Goal: Information Seeking & Learning: Learn about a topic

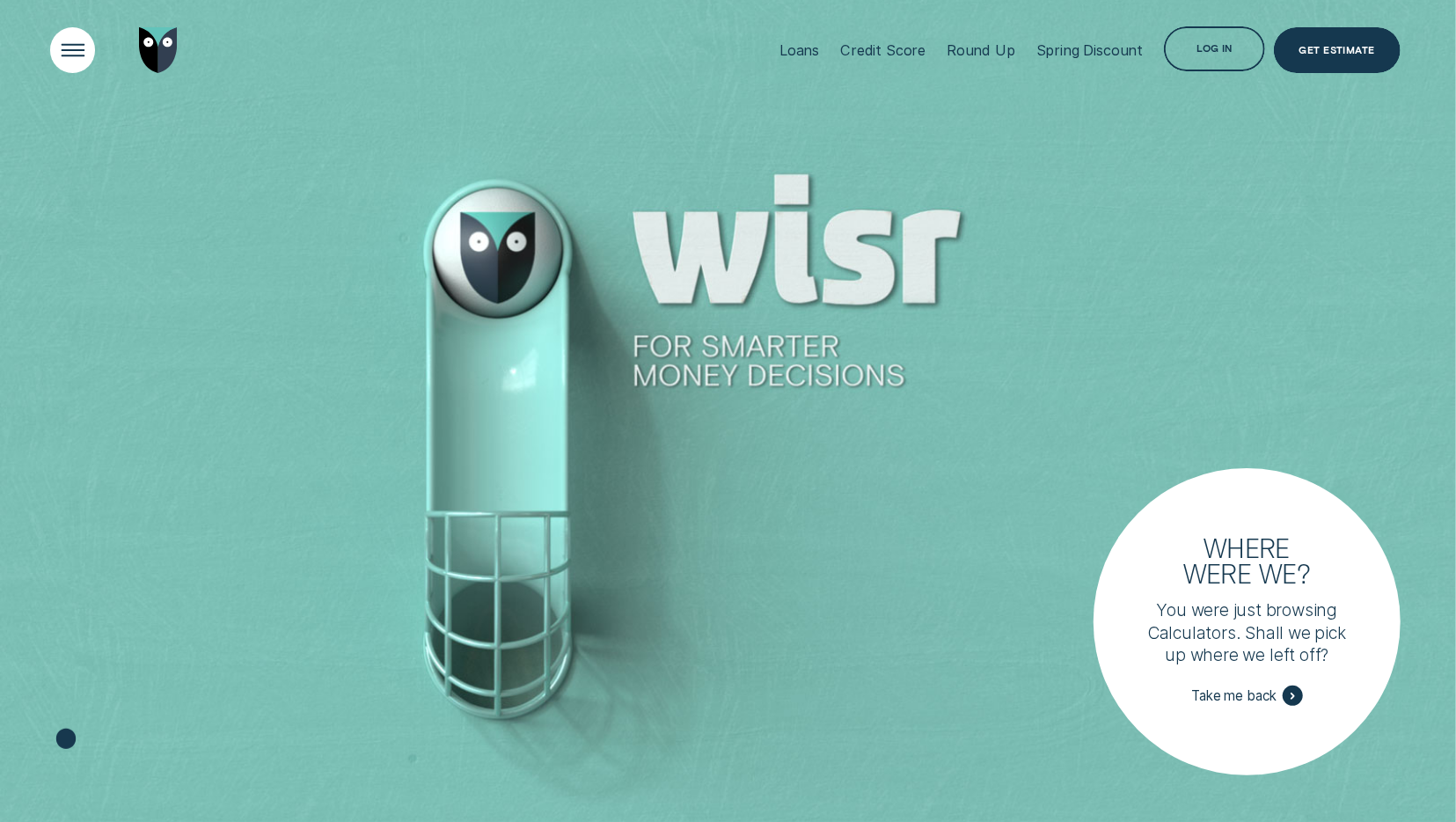
click at [58, 47] on div "Open Menu" at bounding box center [73, 50] width 64 height 64
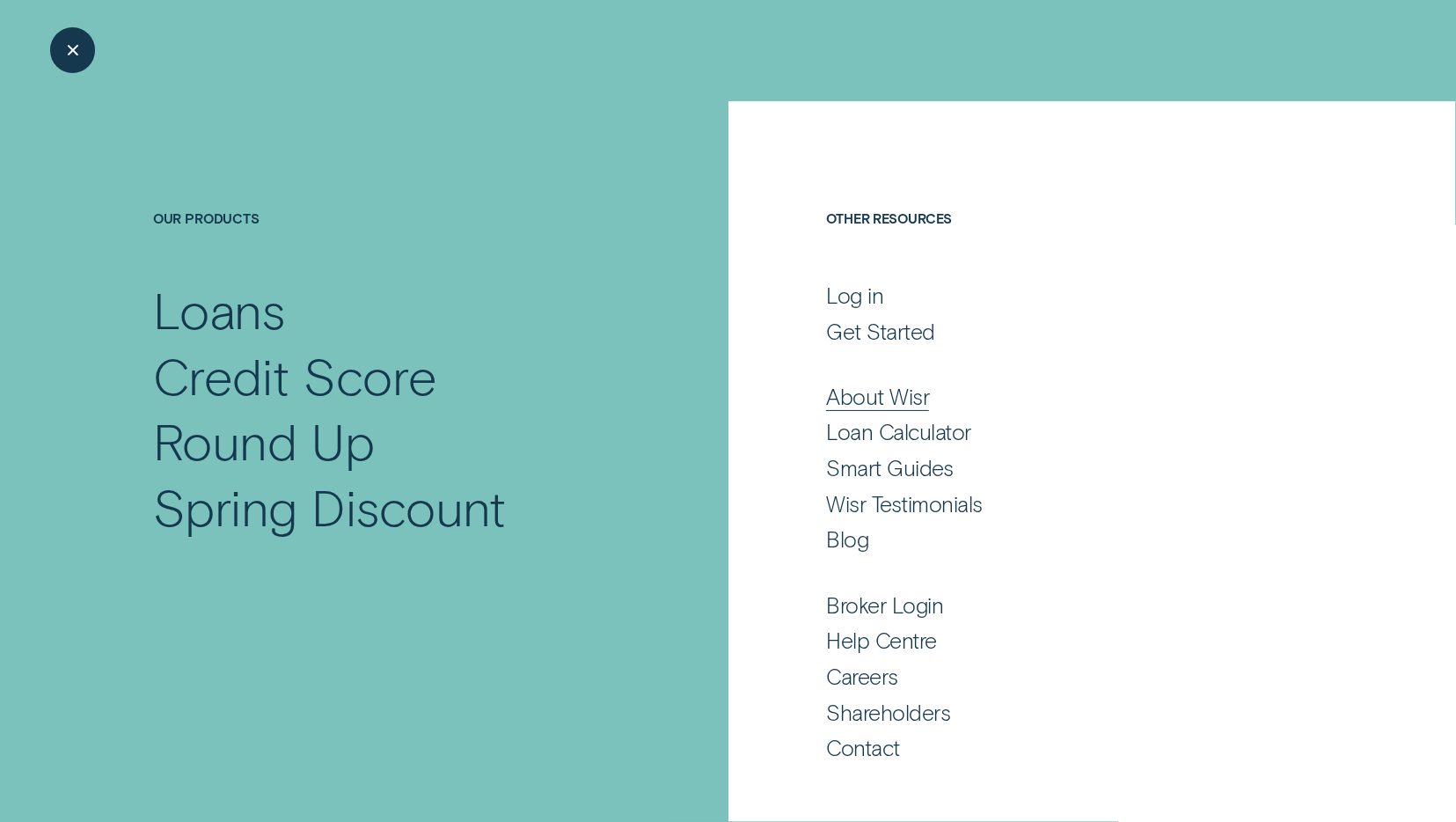
click at [903, 403] on div "About Wisr" at bounding box center [878, 396] width 103 height 28
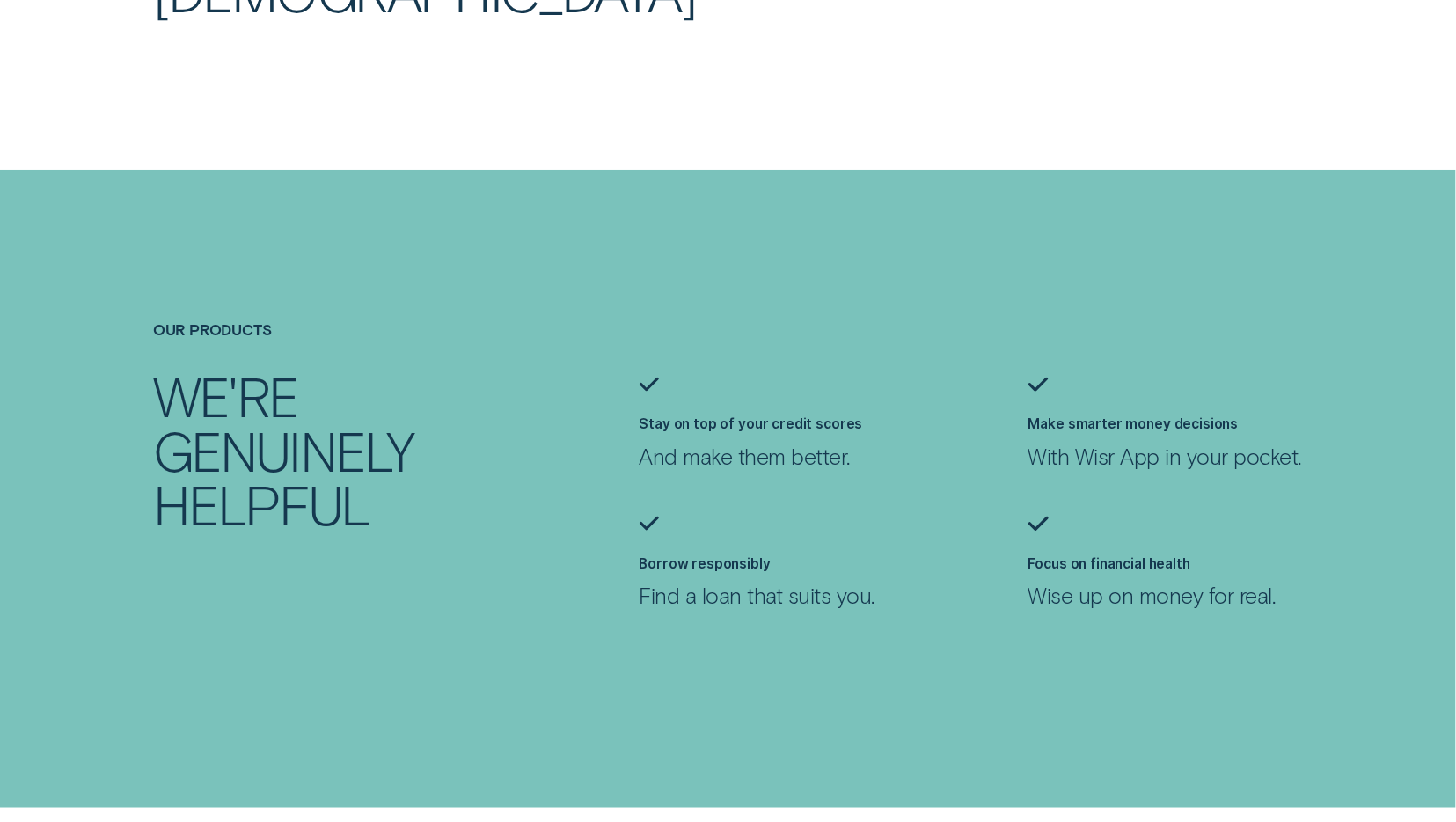
scroll to position [1281, 0]
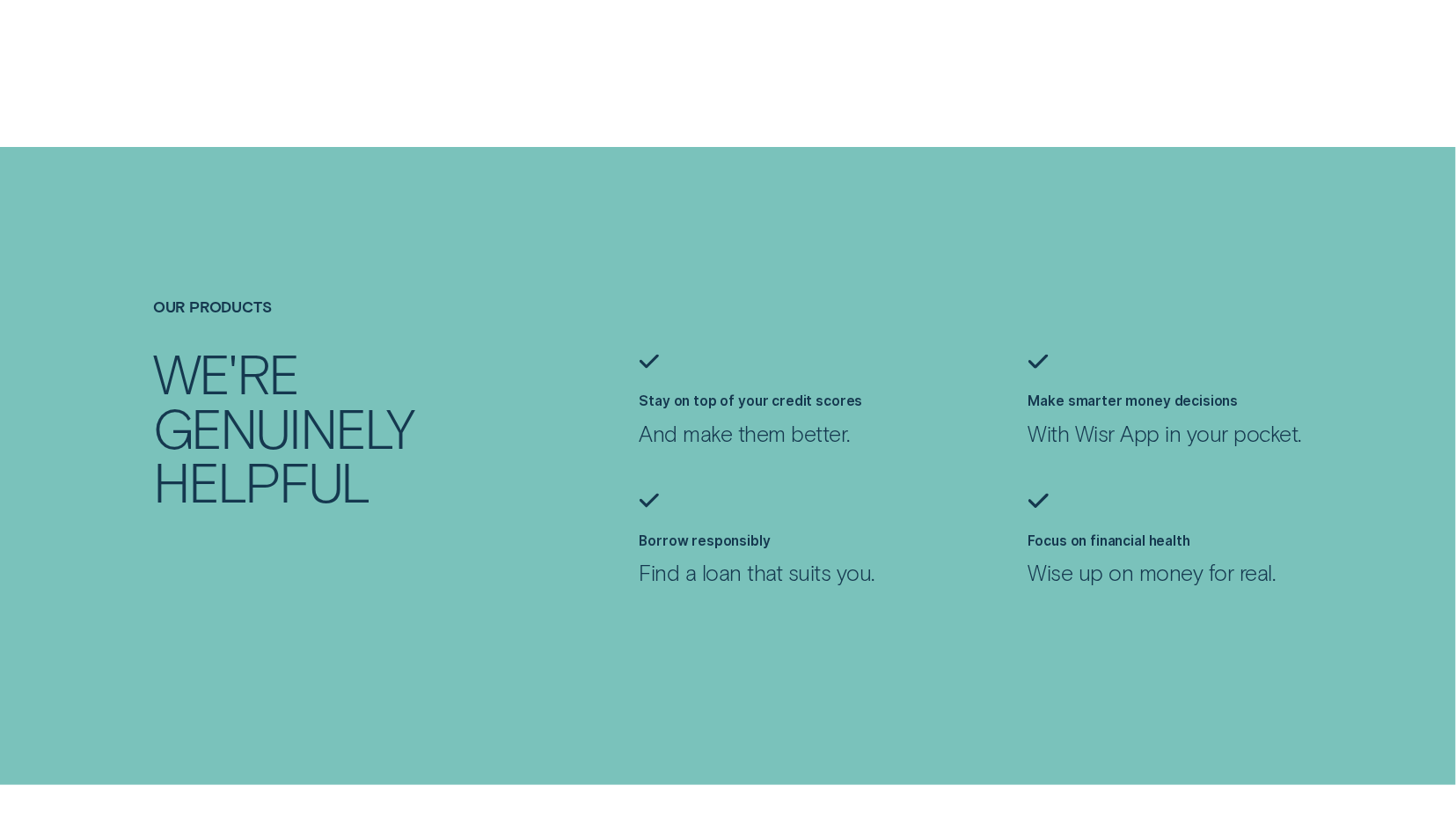
click at [1119, 568] on p "Wise up on money for real." at bounding box center [1166, 572] width 275 height 28
drag, startPoint x: 1063, startPoint y: 573, endPoint x: 1248, endPoint y: 580, distance: 185.1
click at [1248, 580] on p "Wise up on money for real." at bounding box center [1166, 572] width 275 height 28
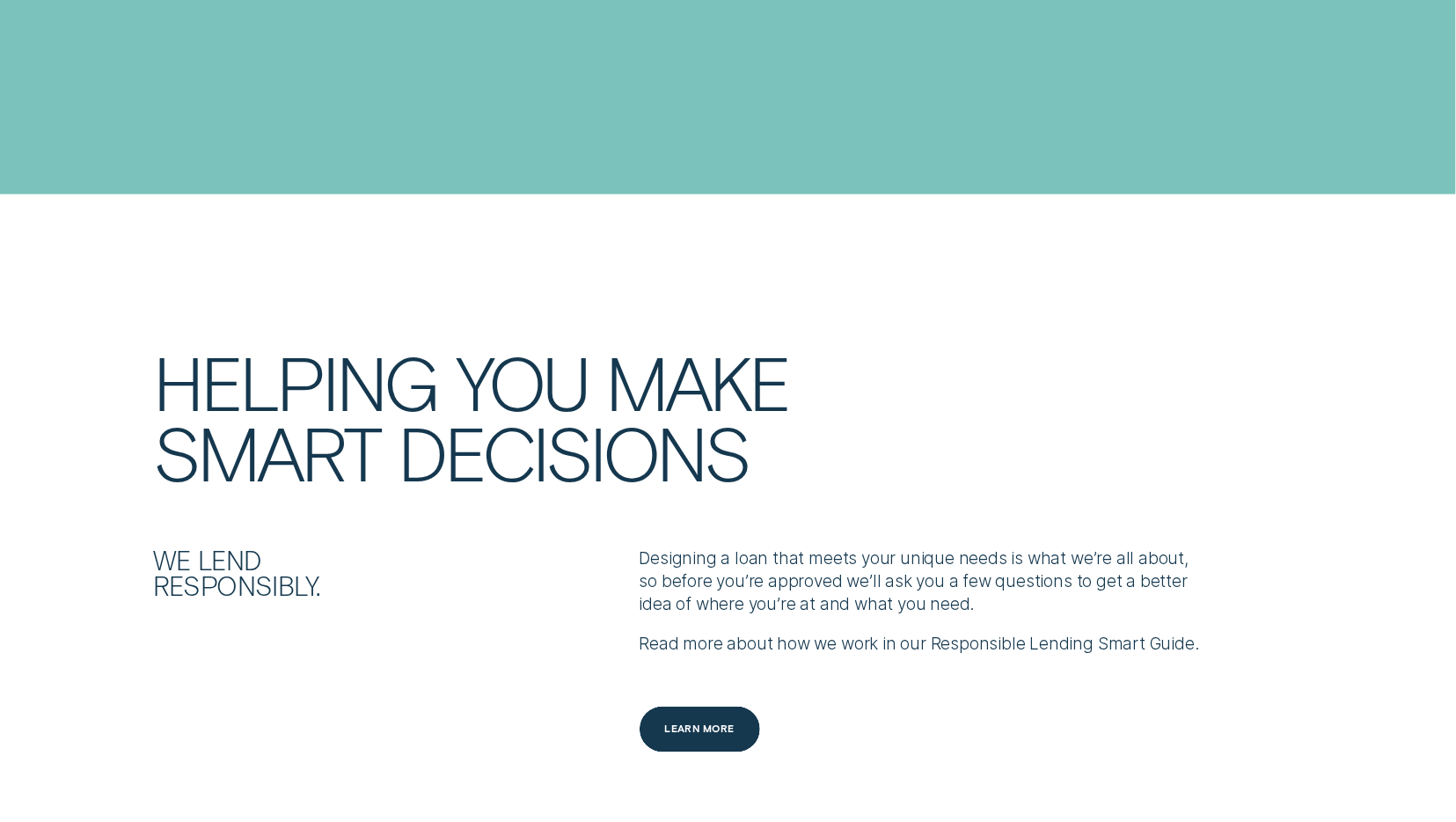
scroll to position [2014, 0]
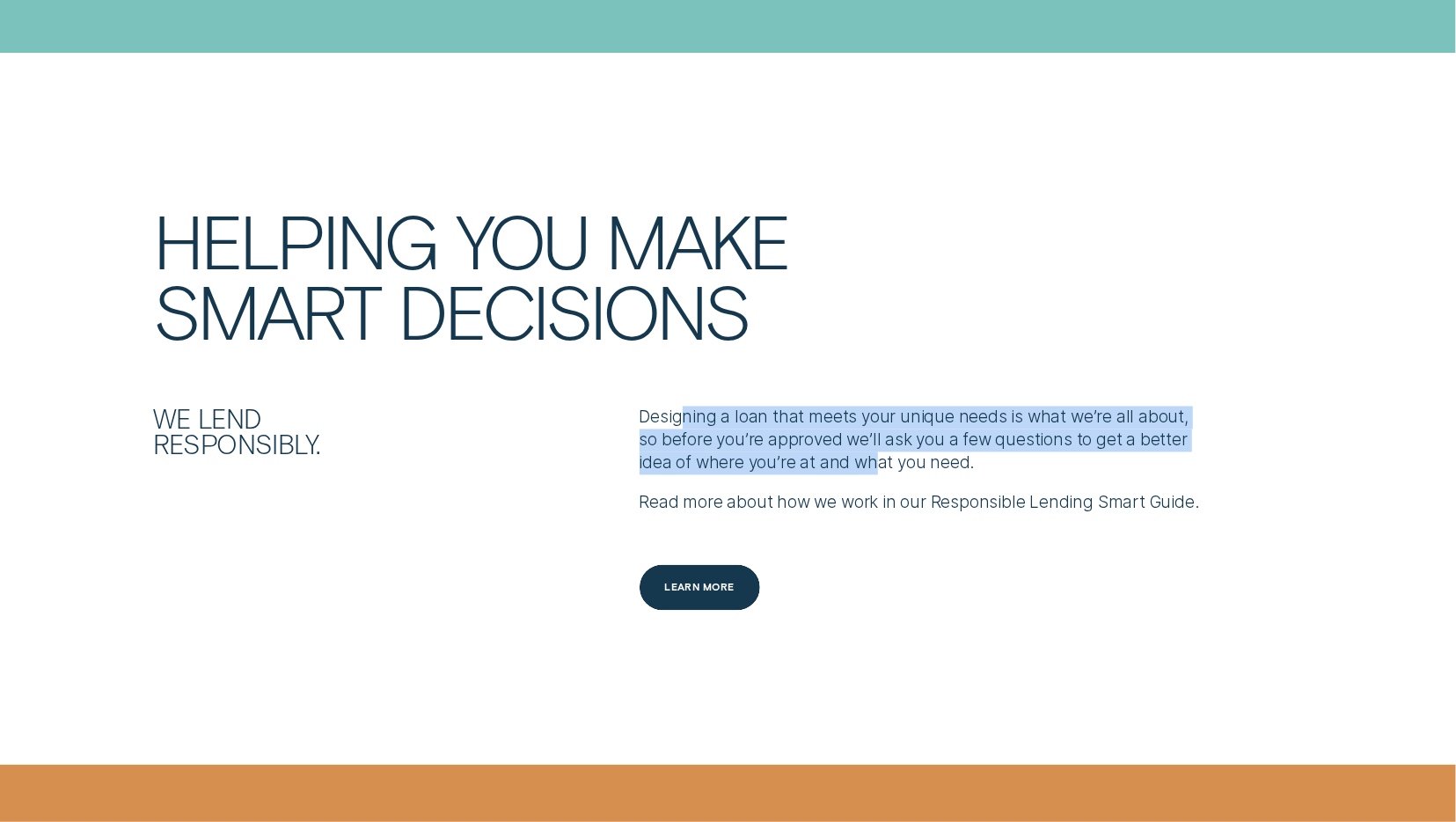
drag, startPoint x: 686, startPoint y: 417, endPoint x: 839, endPoint y: 475, distance: 163.6
click at [839, 475] on p "Designing a loan that meets your unique needs is what we’re all about, so befor…" at bounding box center [923, 441] width 567 height 68
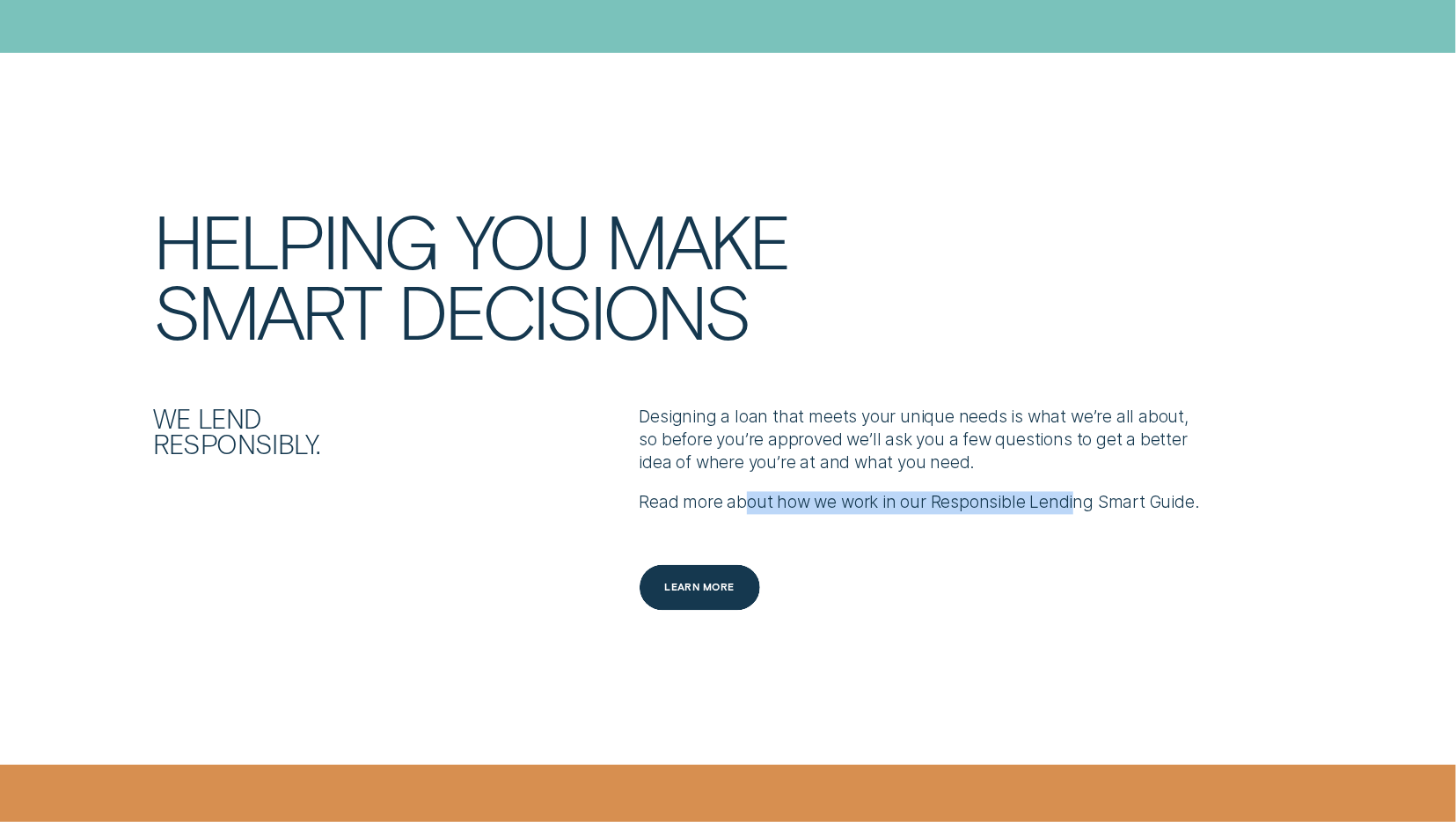
drag, startPoint x: 743, startPoint y: 503, endPoint x: 1072, endPoint y: 501, distance: 329.0
click at [1072, 501] on p "Read more about how we work in our Responsible Lending Smart Guide." at bounding box center [923, 504] width 567 height 23
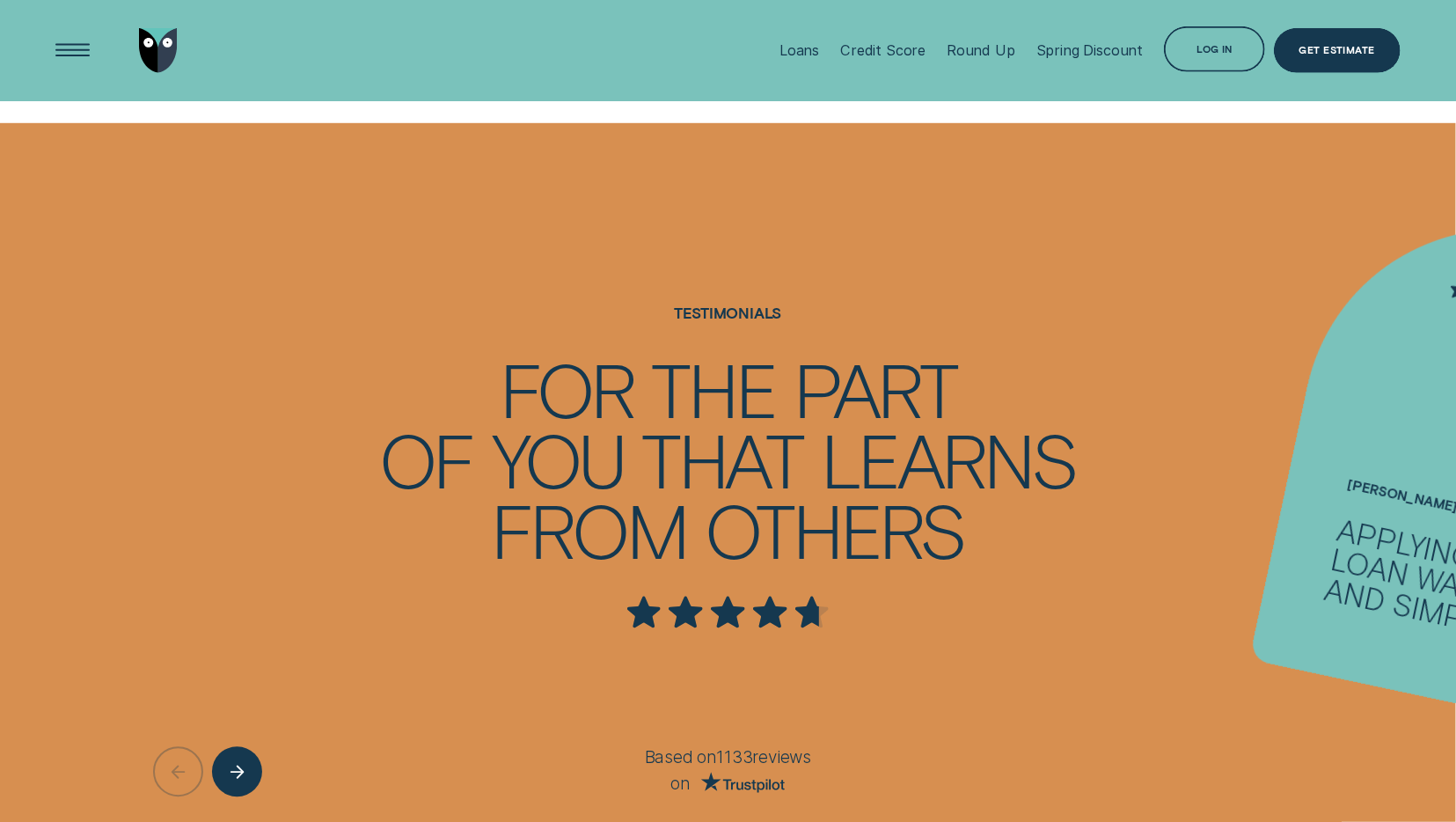
scroll to position [2654, 0]
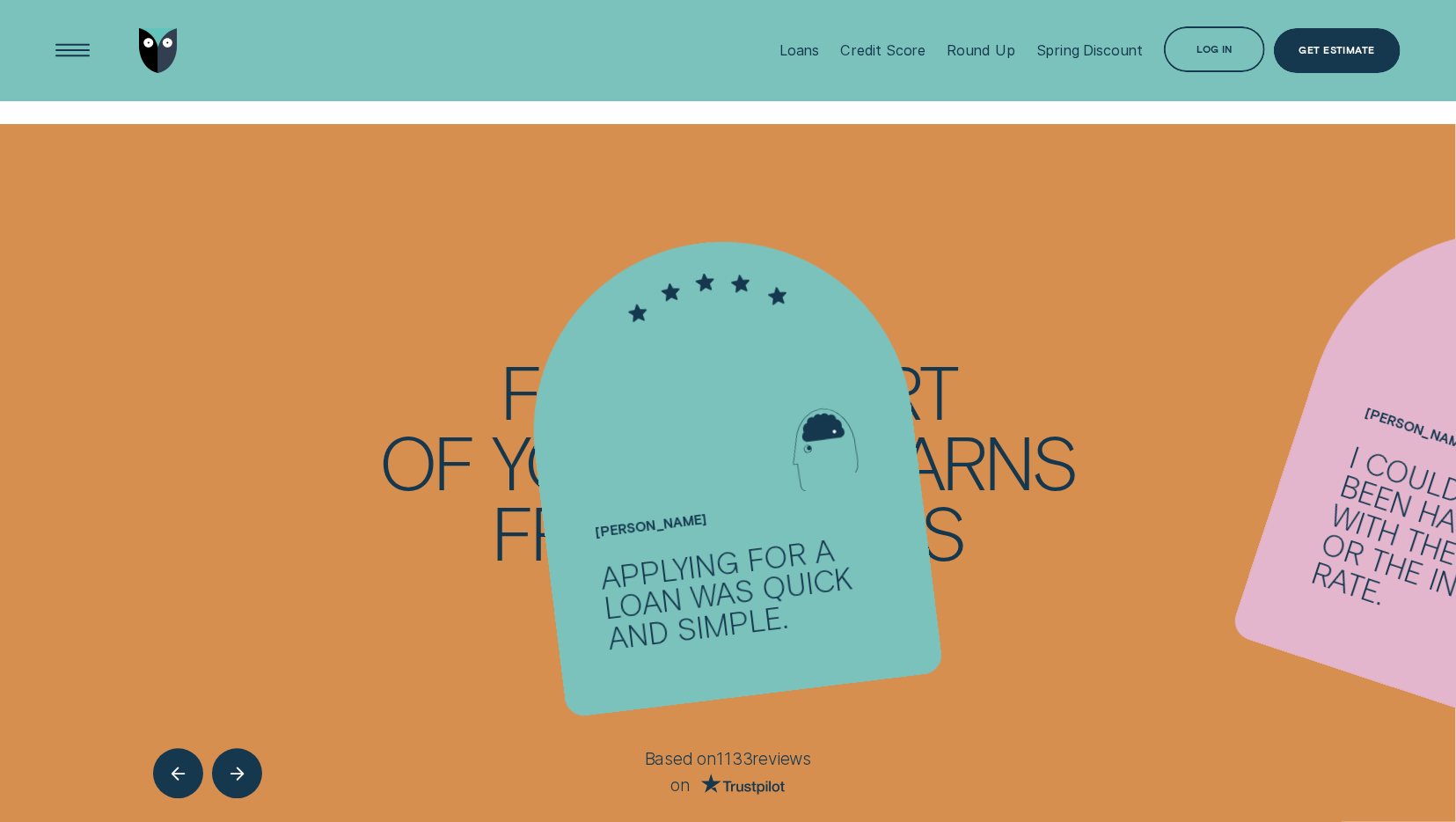
click at [1352, 460] on div "I could not have been happier with the service or the interest rate." at bounding box center [1465, 557] width 312 height 231
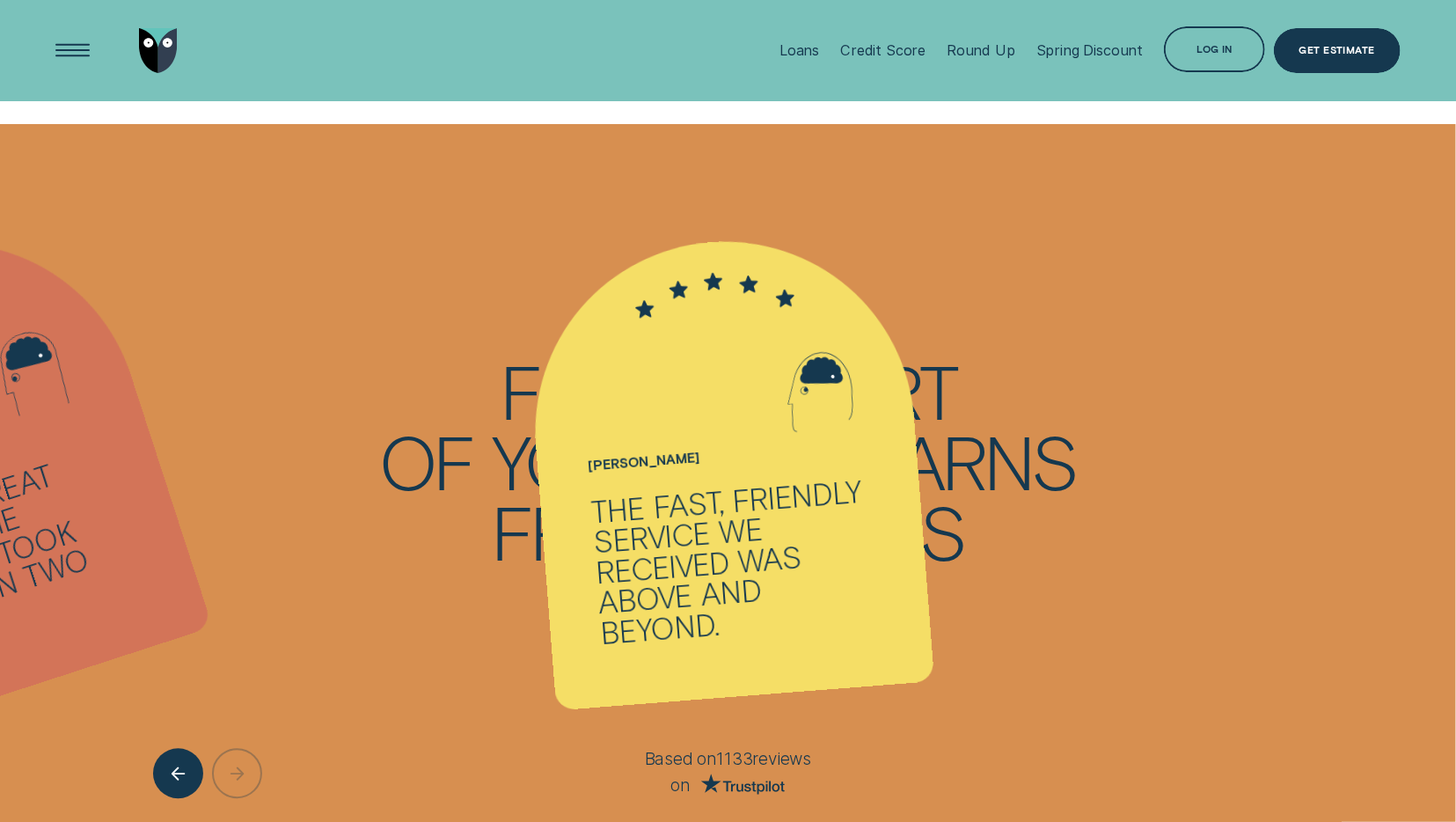
click at [1333, 460] on ul "[PERSON_NAME] - Five Applying for a loan was quick and simple. [PERSON_NAME] - …" at bounding box center [728, 491] width 1456 height 735
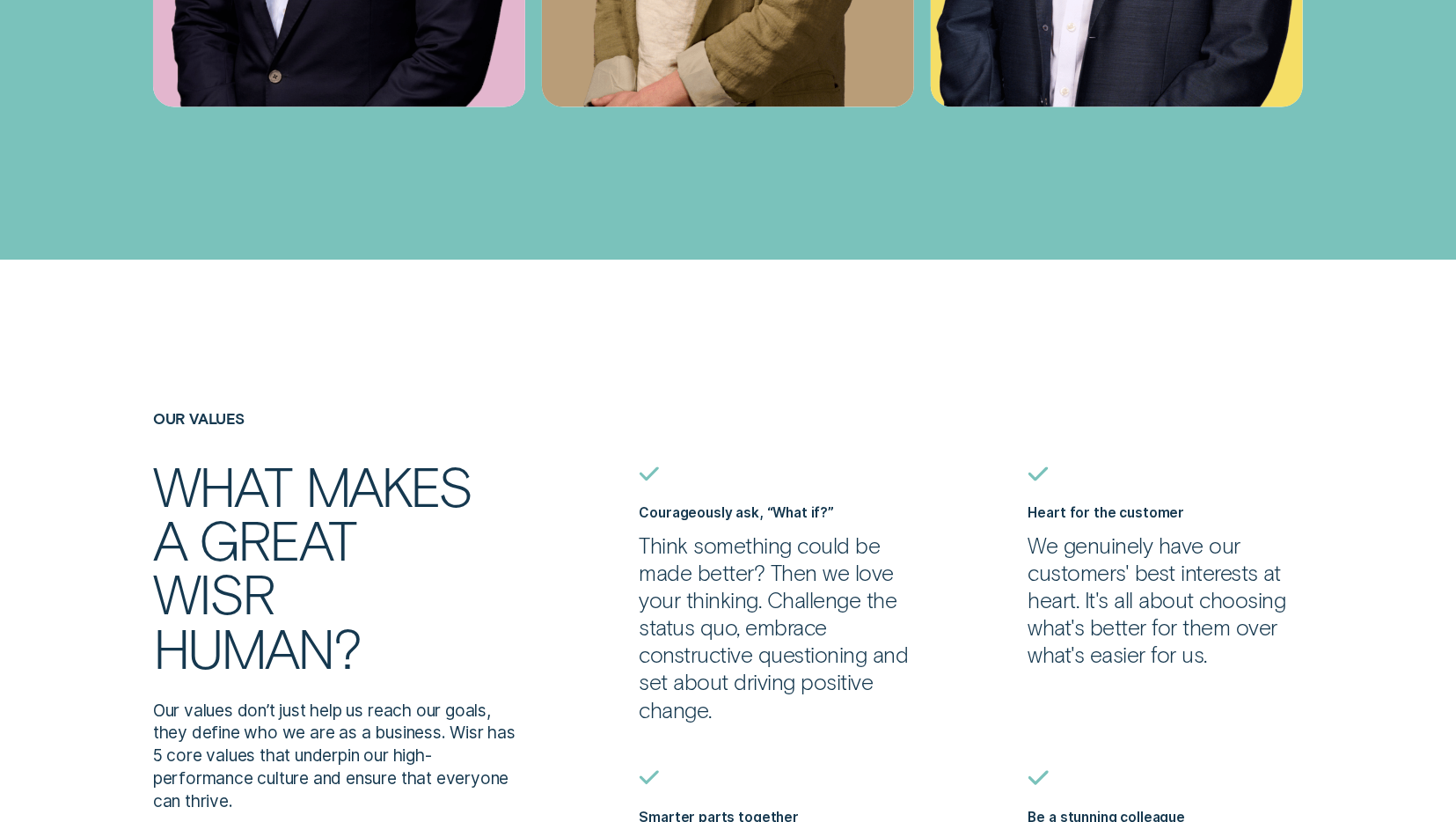
scroll to position [6683, 0]
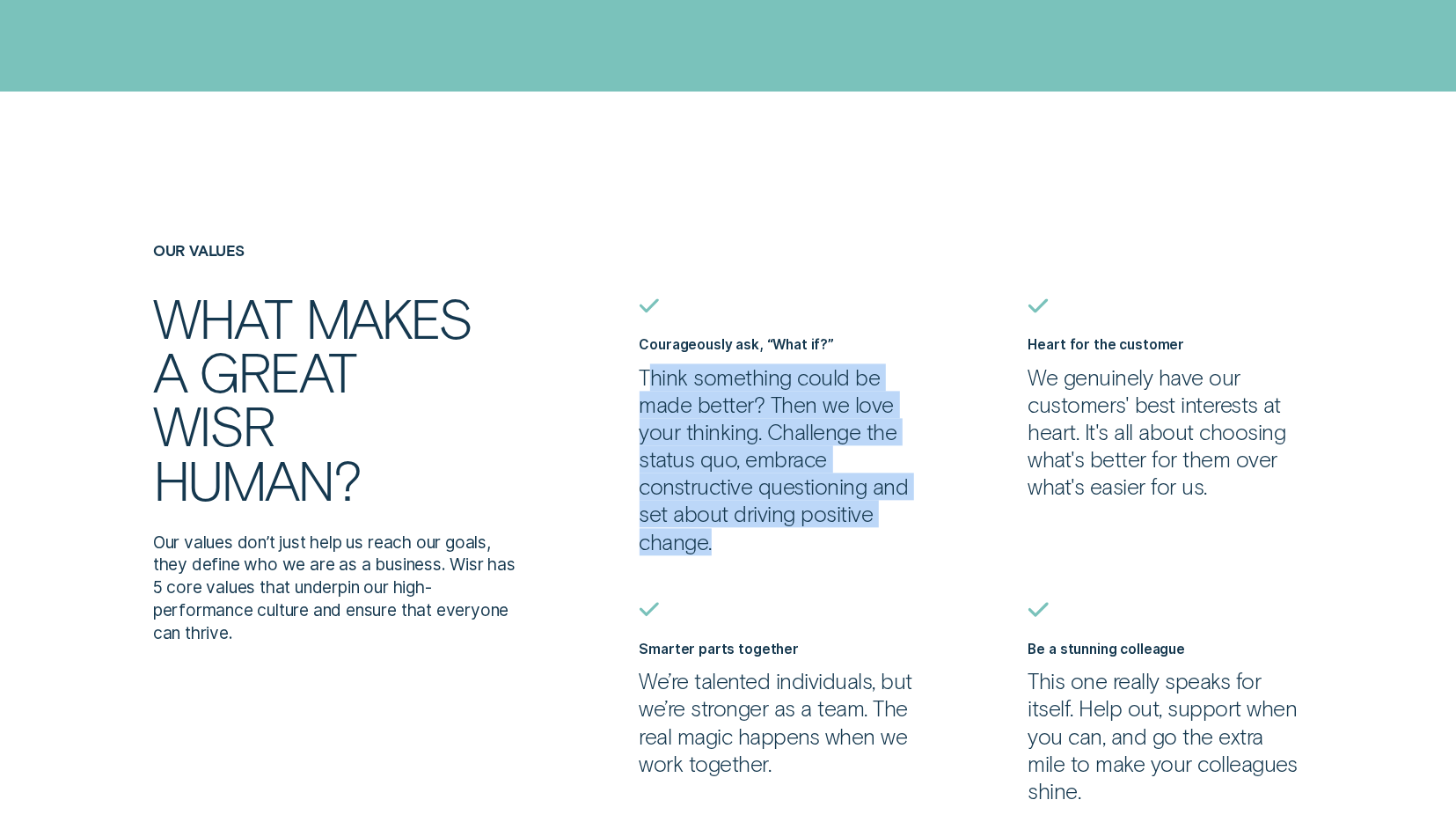
drag, startPoint x: 654, startPoint y: 383, endPoint x: 781, endPoint y: 539, distance: 201.2
click at [781, 539] on p "Think something could be made better? Then we love your thinking. Challenge the…" at bounding box center [777, 459] width 275 height 192
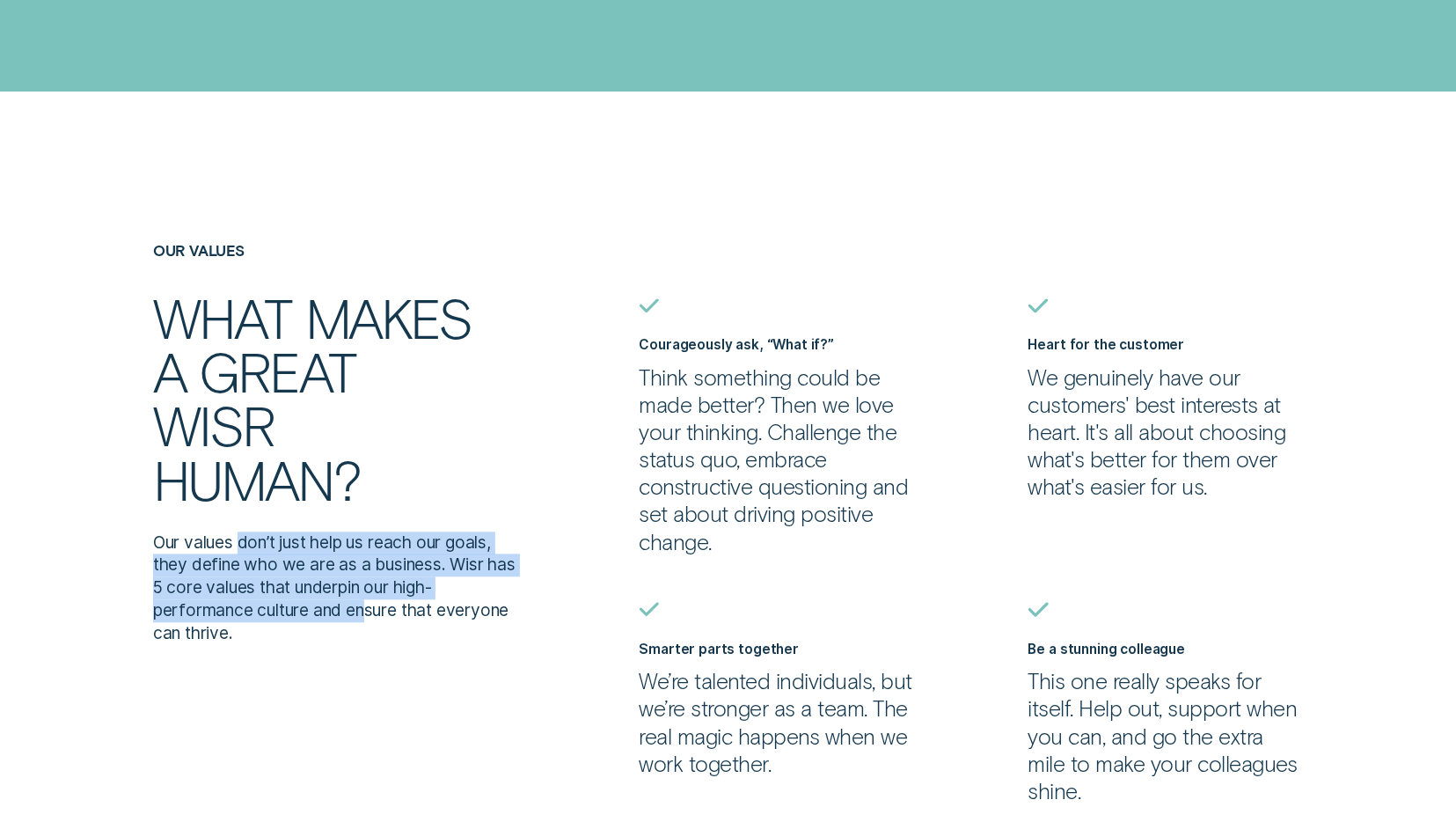
drag, startPoint x: 245, startPoint y: 550, endPoint x: 372, endPoint y: 621, distance: 145.5
click at [372, 621] on p "Our values don’t just help us reach our goals, they define who we are as a busi…" at bounding box center [338, 588] width 372 height 114
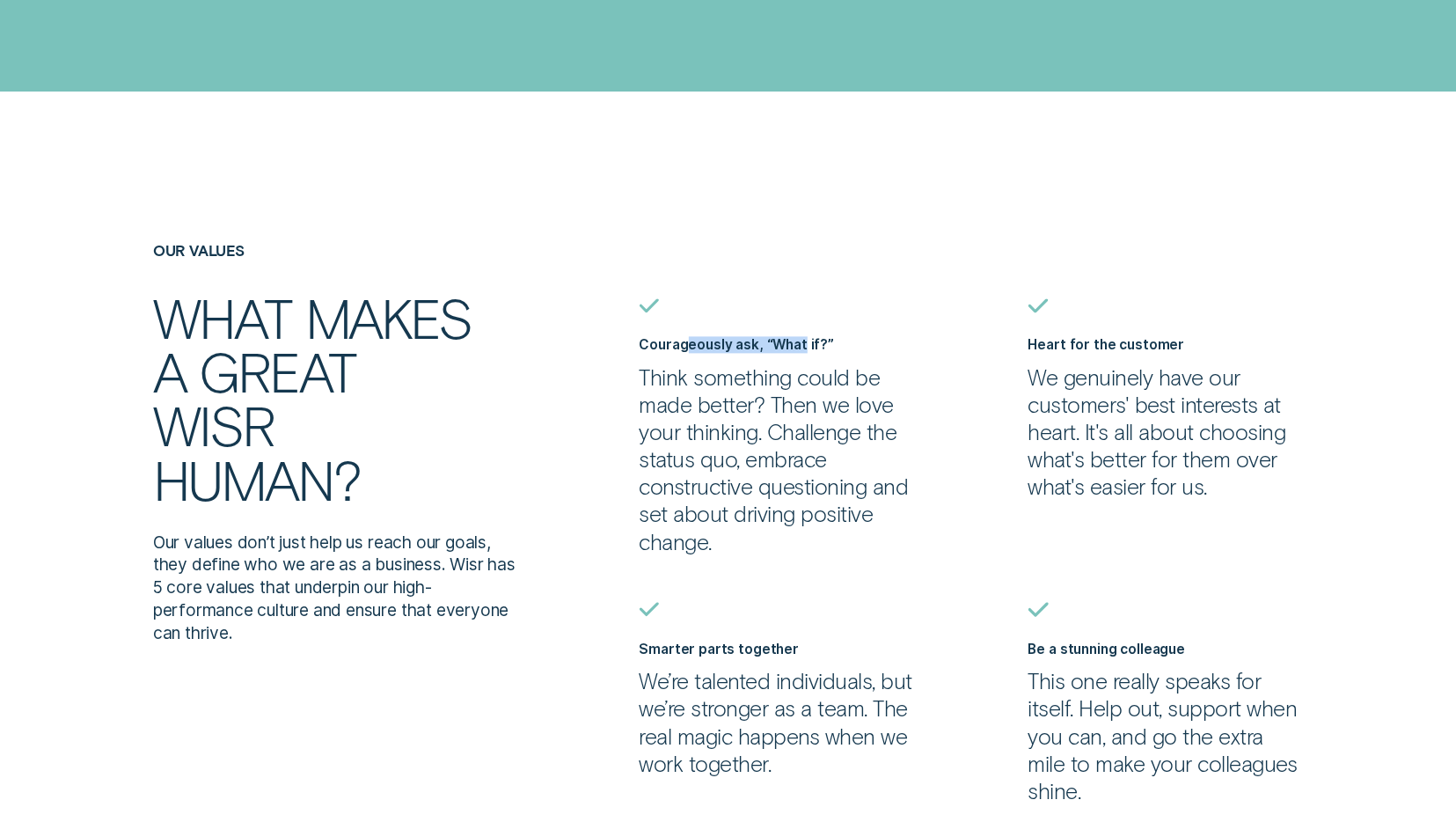
drag, startPoint x: 684, startPoint y: 355, endPoint x: 800, endPoint y: 350, distance: 116.1
click at [800, 350] on div "Courageously ask, “What if?” Think something could be made better? Then we love…" at bounding box center [777, 445] width 275 height 219
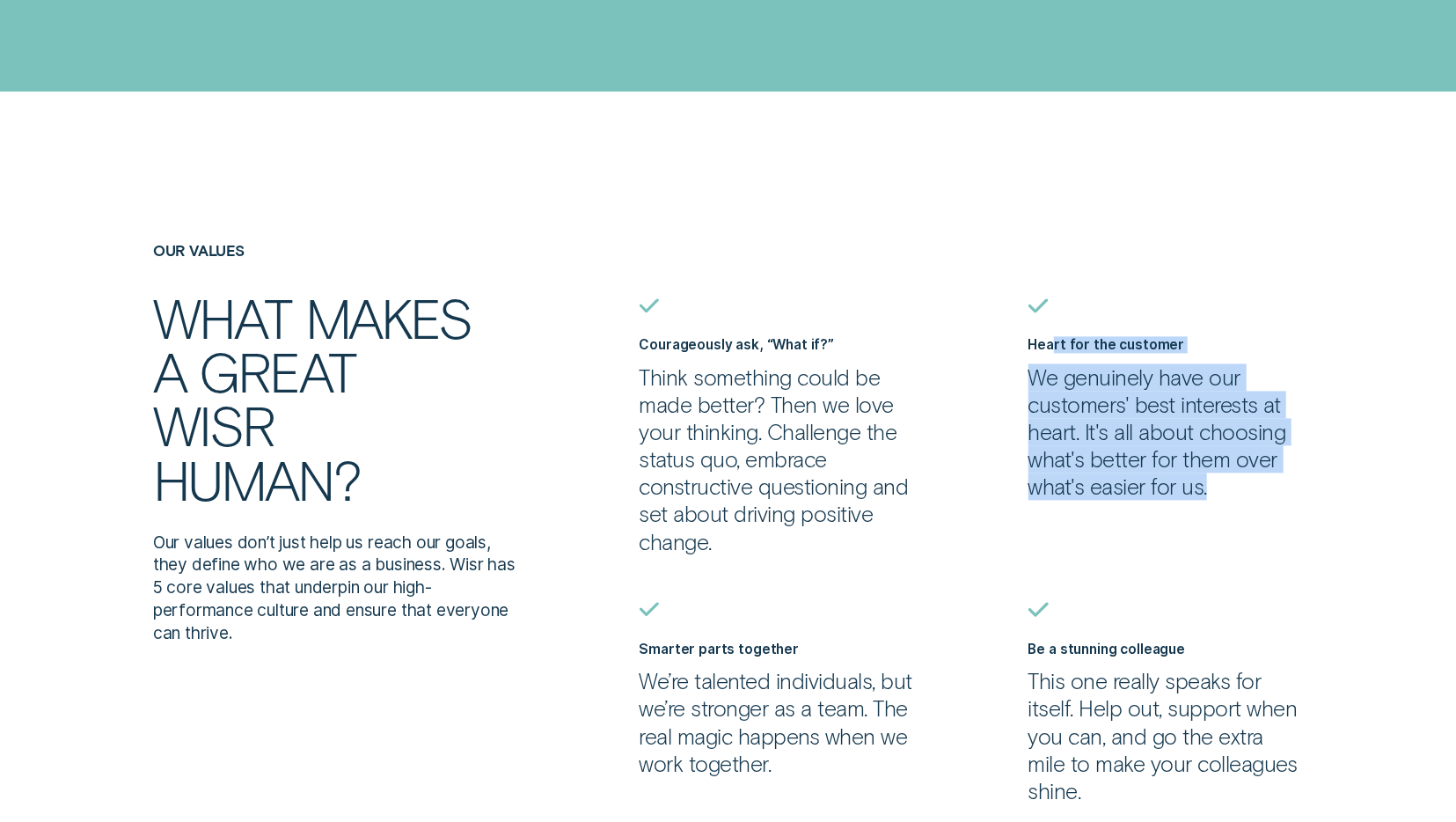
drag, startPoint x: 1053, startPoint y: 346, endPoint x: 1245, endPoint y: 491, distance: 240.6
click at [1245, 491] on div "Heart for the customer We genuinely have our customers' best interests at heart…" at bounding box center [1166, 418] width 275 height 164
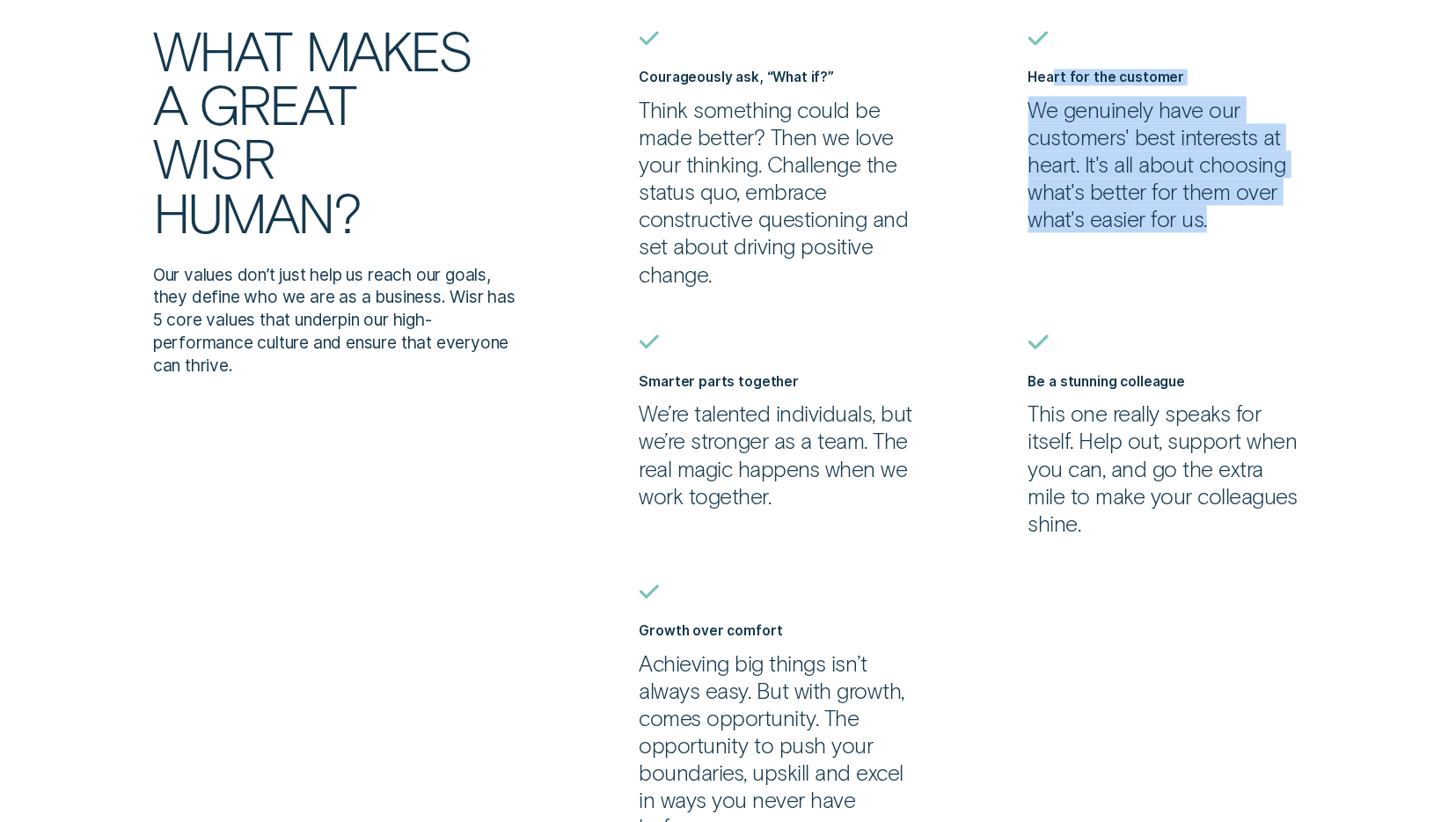
scroll to position [6957, 0]
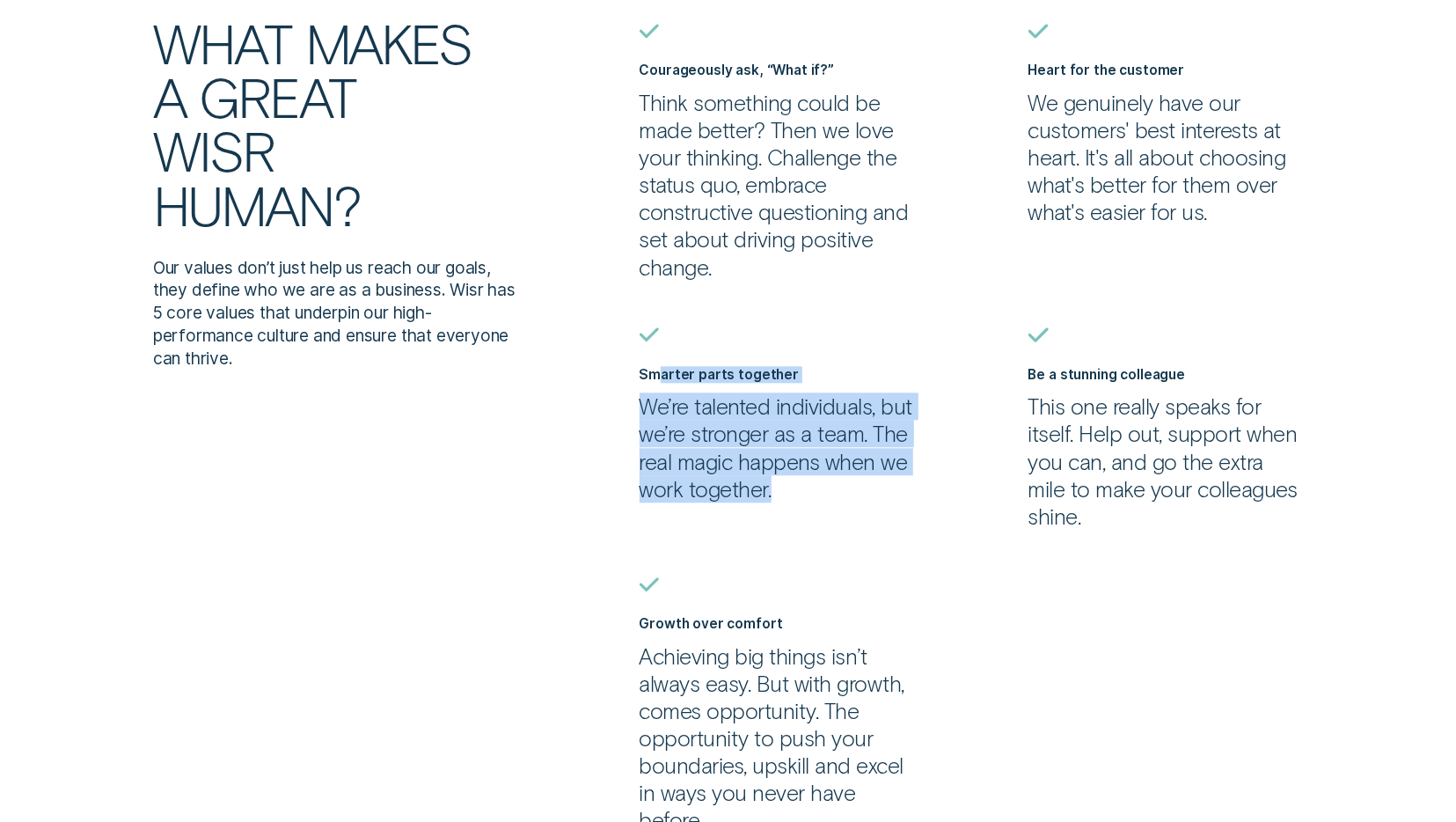
drag, startPoint x: 659, startPoint y: 373, endPoint x: 840, endPoint y: 490, distance: 215.5
click at [840, 490] on div "Smarter parts together We’re talented individuals, but we’re stronger as a team…" at bounding box center [777, 435] width 275 height 137
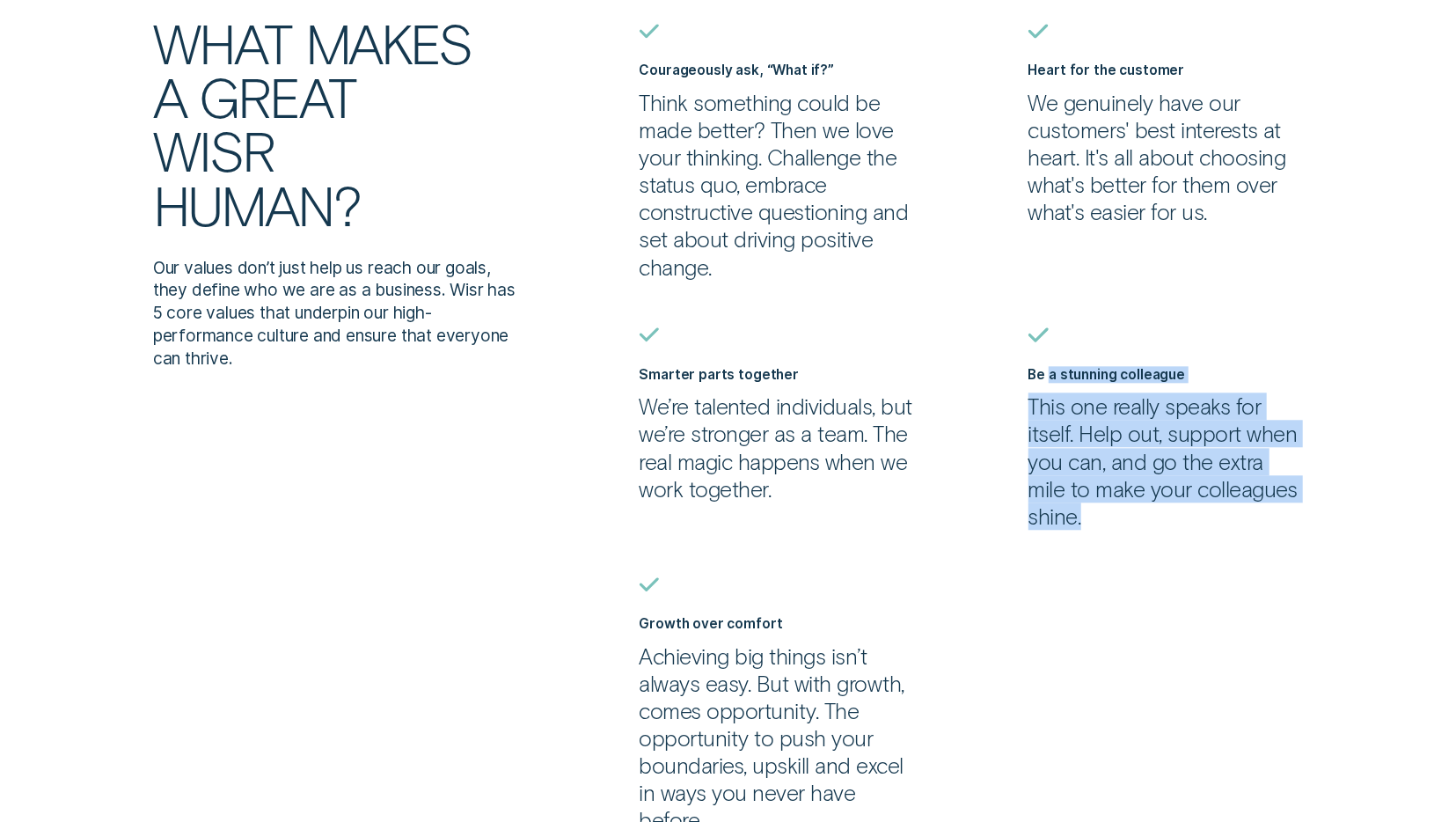
drag, startPoint x: 1049, startPoint y: 374, endPoint x: 1157, endPoint y: 519, distance: 180.8
click at [1157, 519] on div "Be a stunning colleague This one really speaks for itself. Help out, support wh…" at bounding box center [1166, 448] width 275 height 164
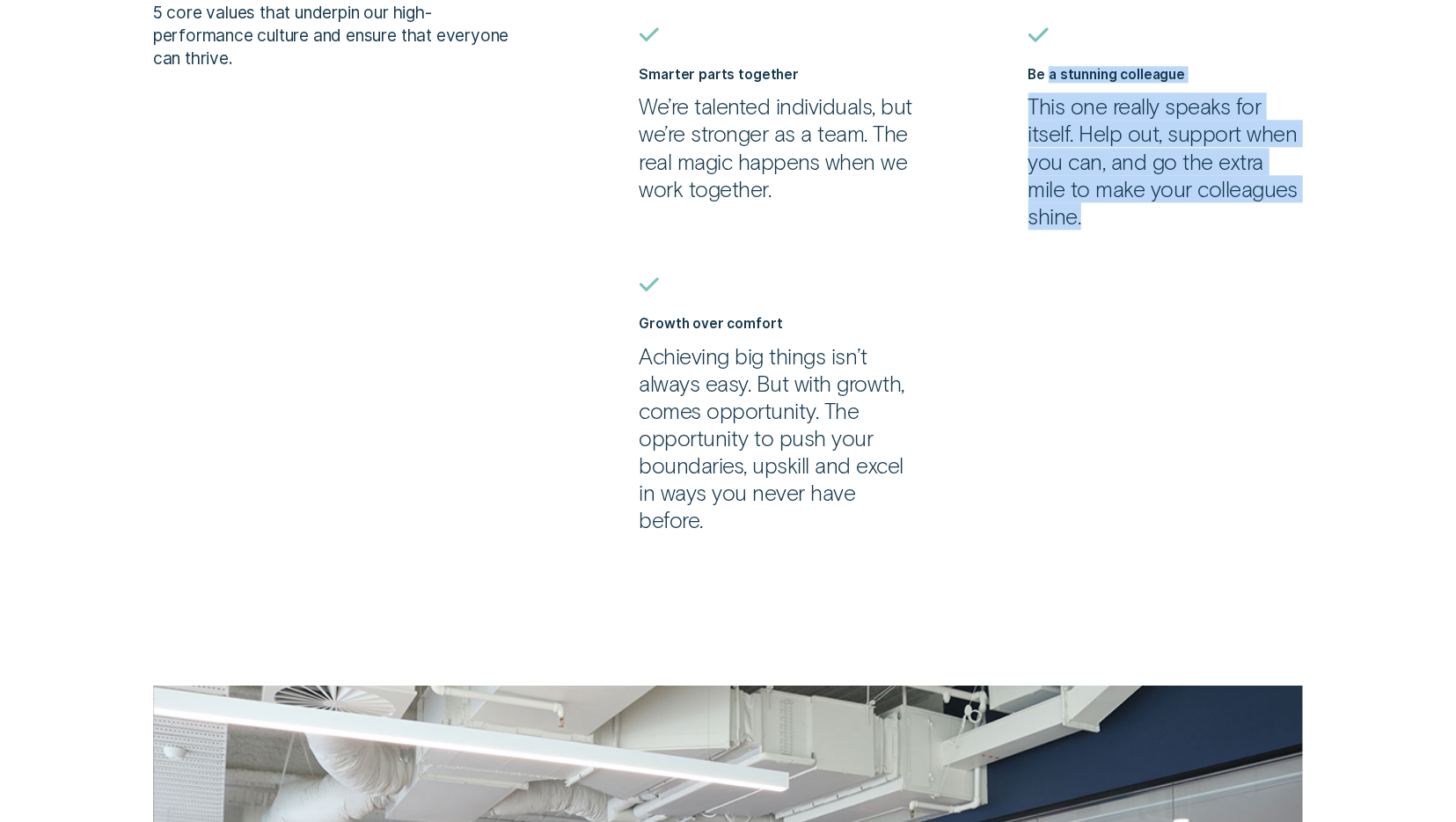
scroll to position [7323, 0]
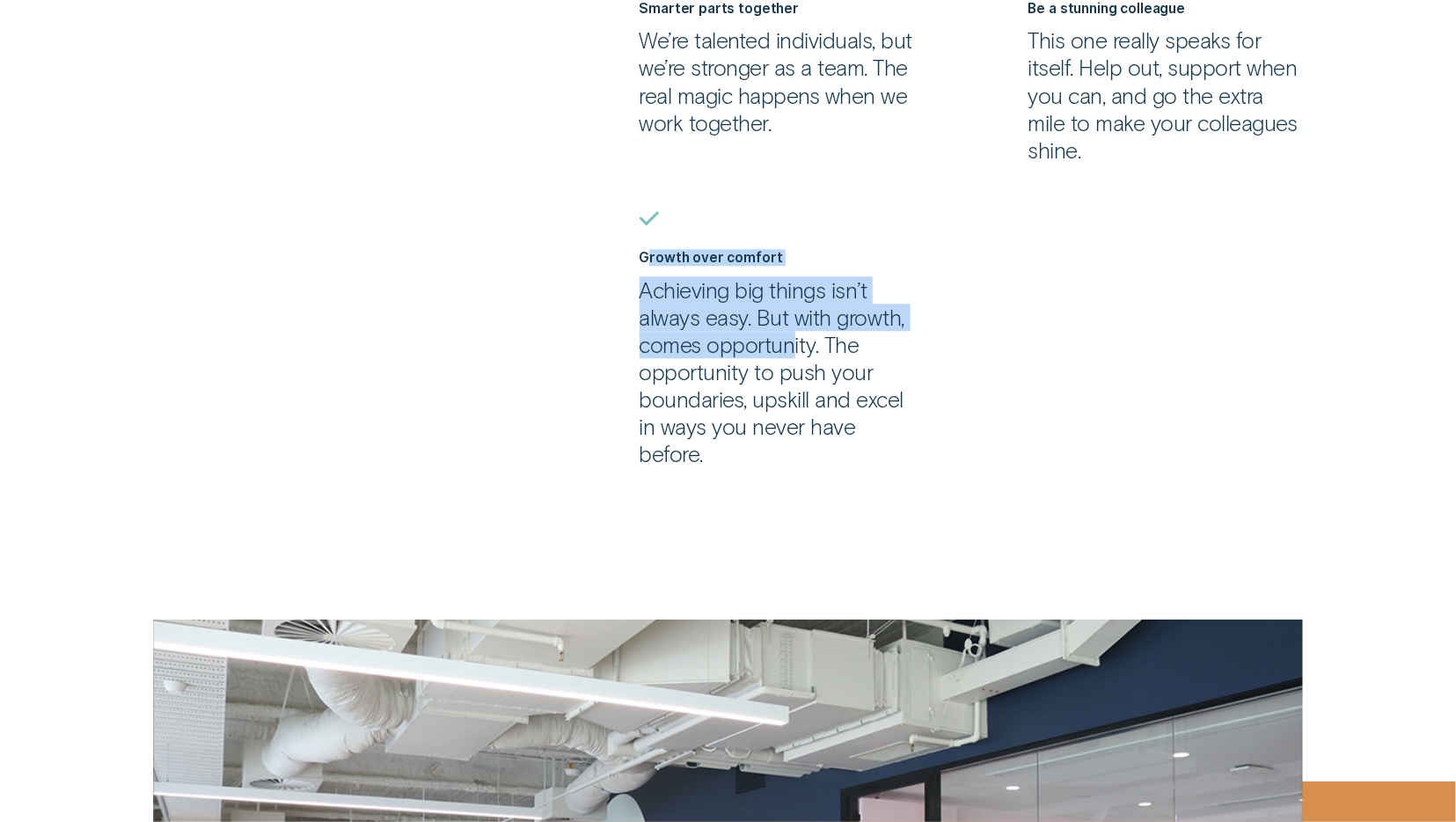
drag, startPoint x: 651, startPoint y: 254, endPoint x: 794, endPoint y: 347, distance: 170.6
click at [794, 347] on div "Growth over comfort Achieving big things isn’t always easy. But with growth, co…" at bounding box center [777, 358] width 275 height 219
click at [794, 347] on p "Achieving big things isn’t always easy. But with growth, comes opportunity. The…" at bounding box center [777, 372] width 275 height 192
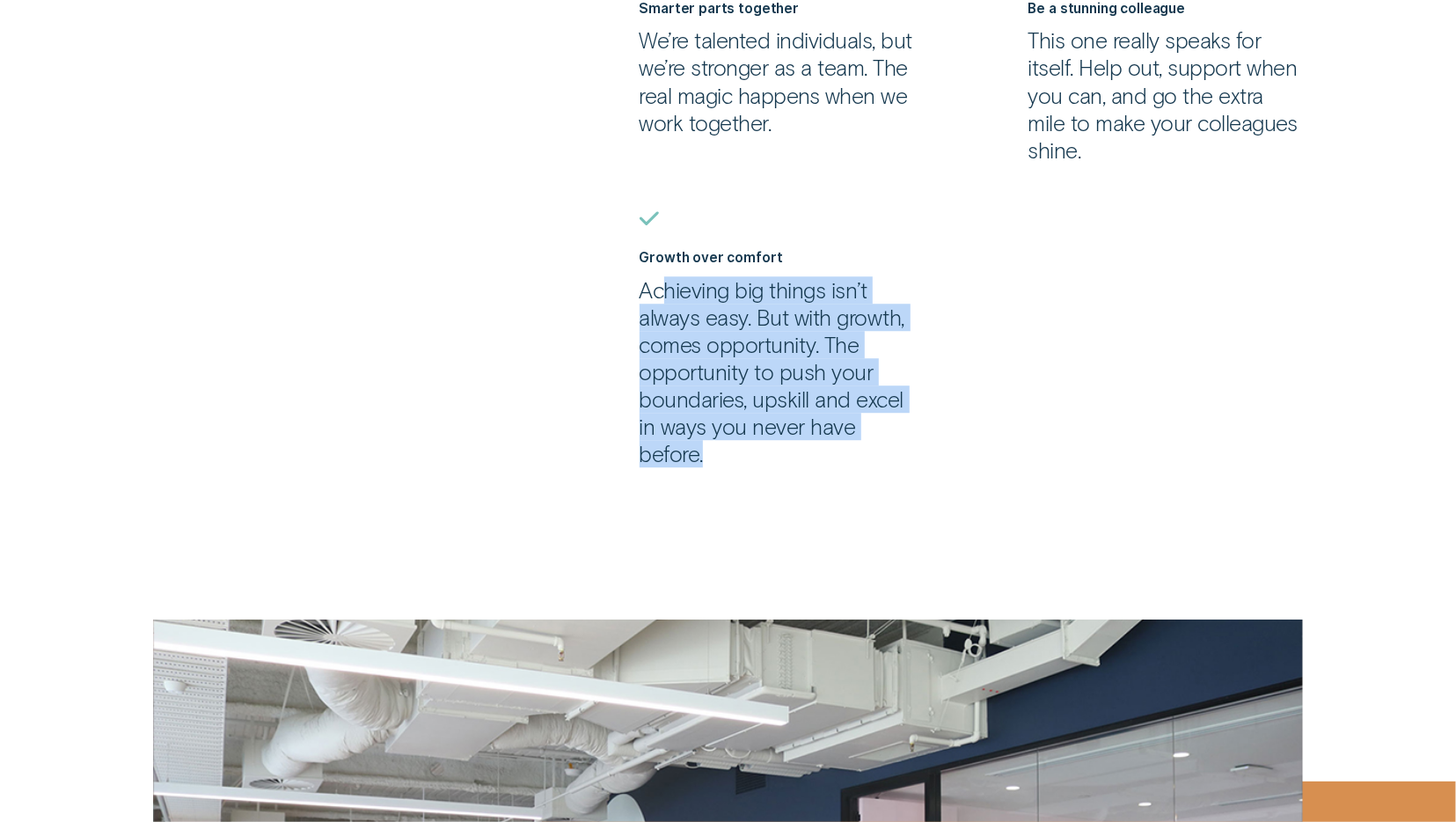
drag, startPoint x: 666, startPoint y: 293, endPoint x: 770, endPoint y: 455, distance: 192.5
click at [770, 455] on p "Achieving big things isn’t always easy. But with growth, comes opportunity. The…" at bounding box center [777, 372] width 275 height 192
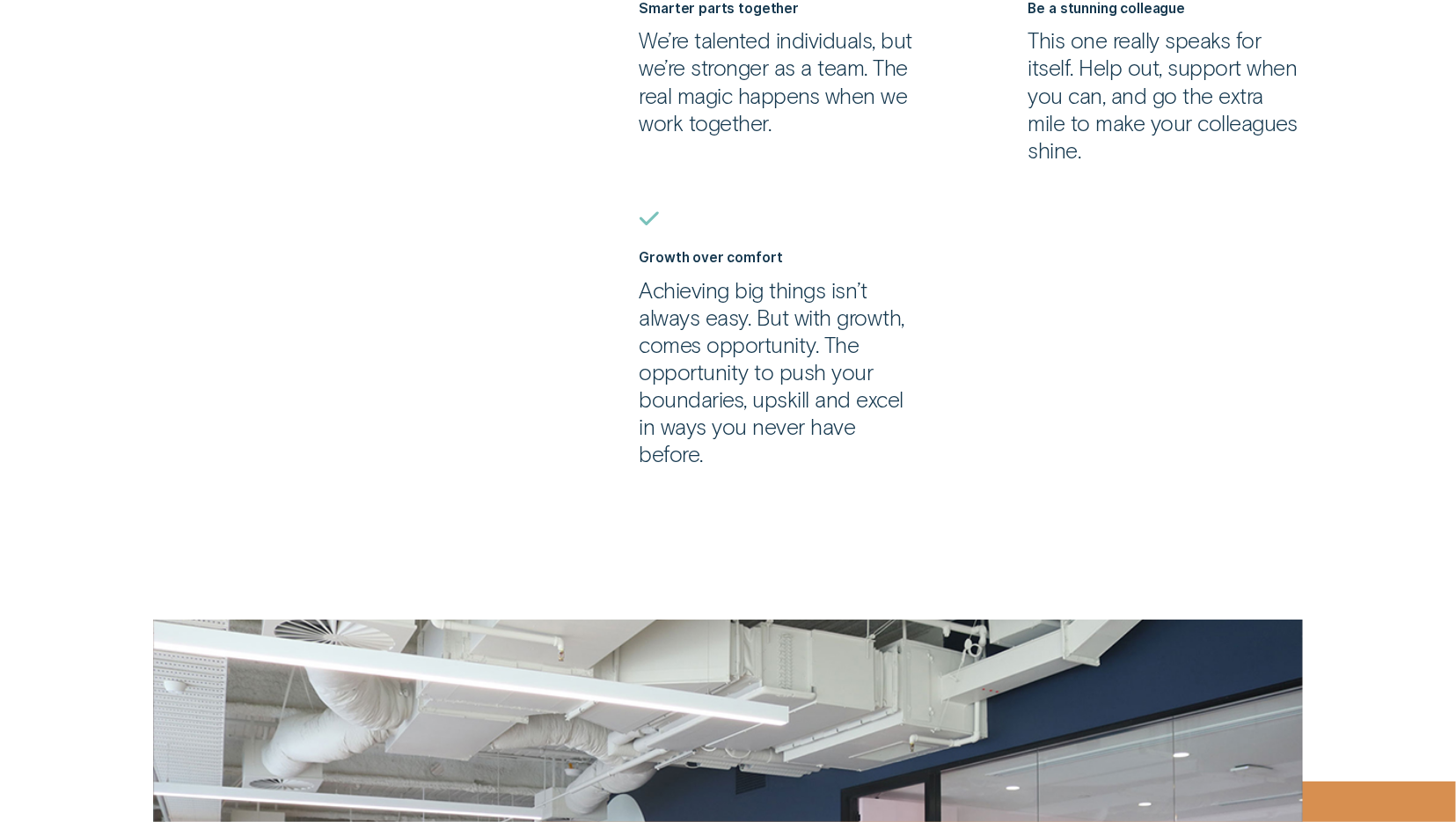
click at [770, 455] on p "Achieving big things isn’t always easy. But with growth, comes opportunity. The…" at bounding box center [777, 372] width 275 height 192
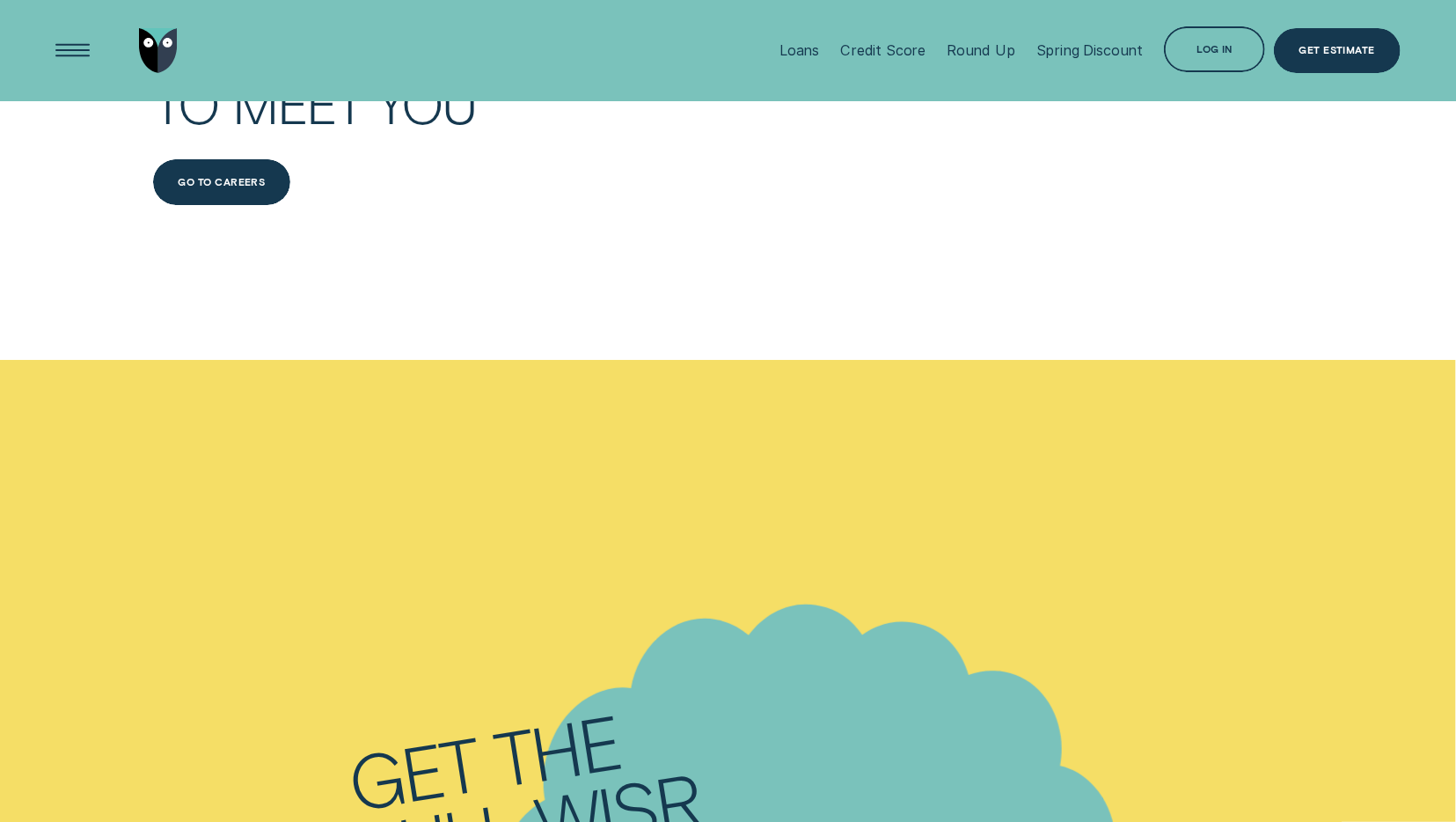
scroll to position [8971, 0]
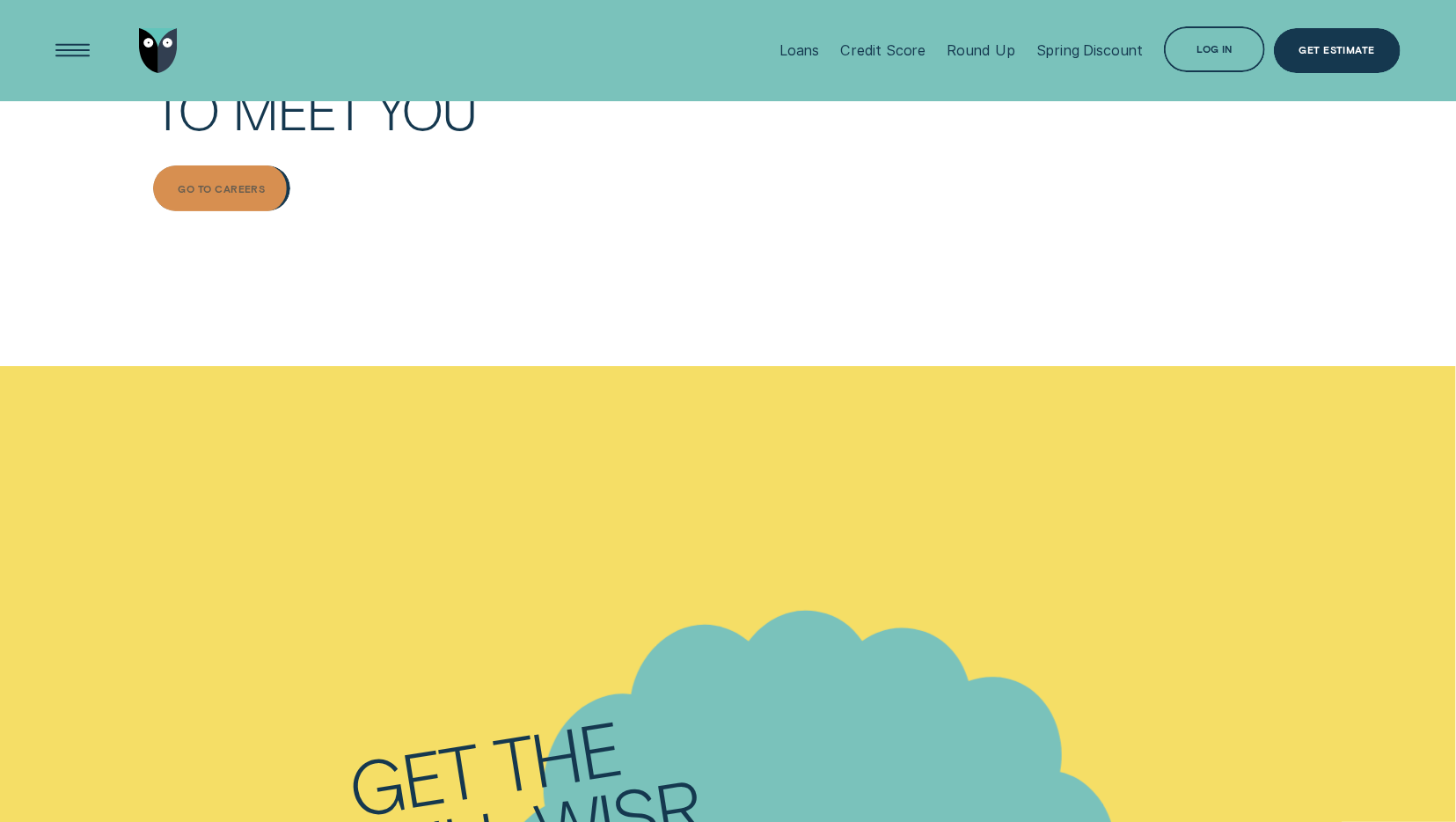
click at [217, 199] on div "Go to Careers" at bounding box center [221, 188] width 138 height 46
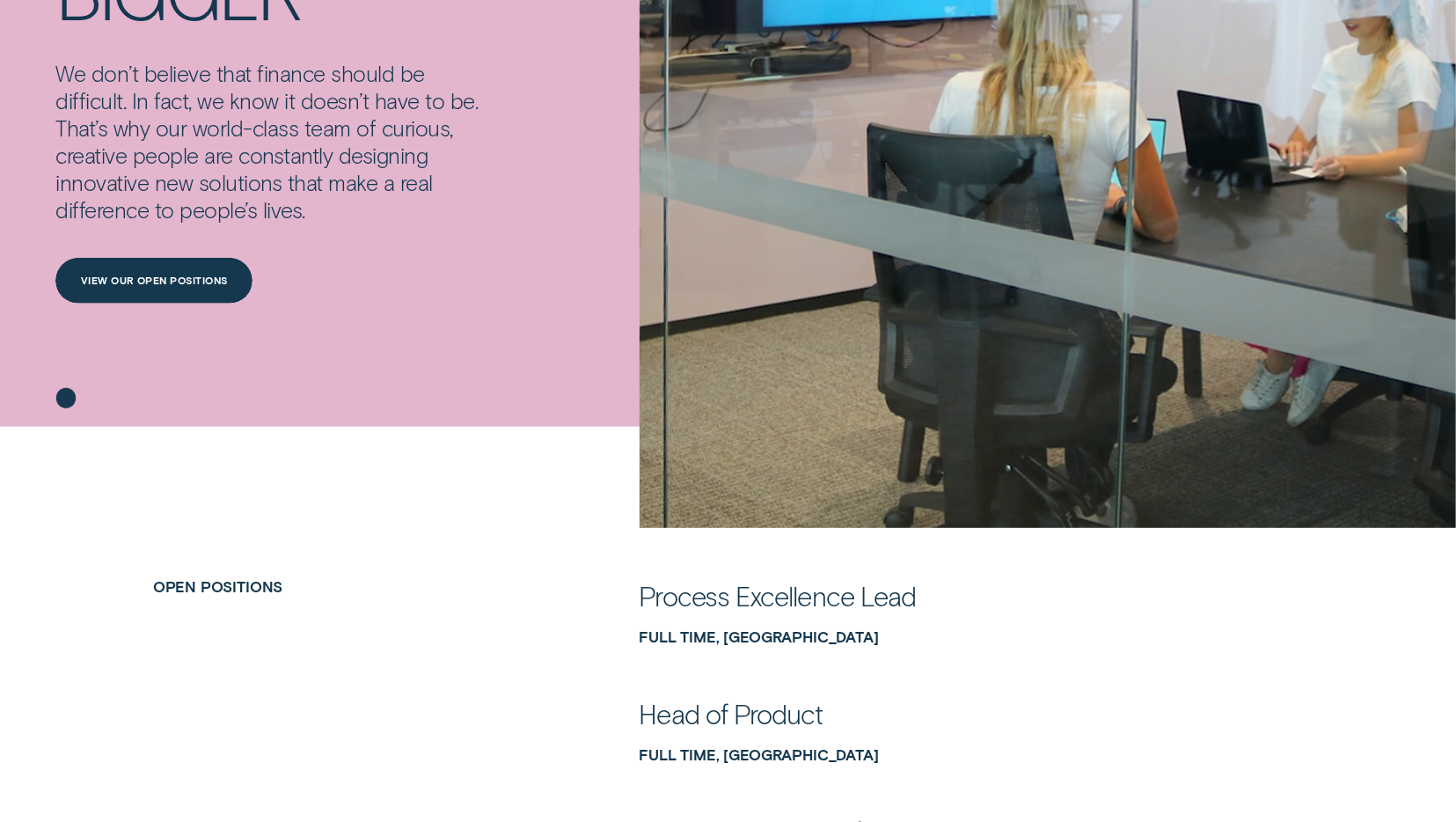
scroll to position [549, 0]
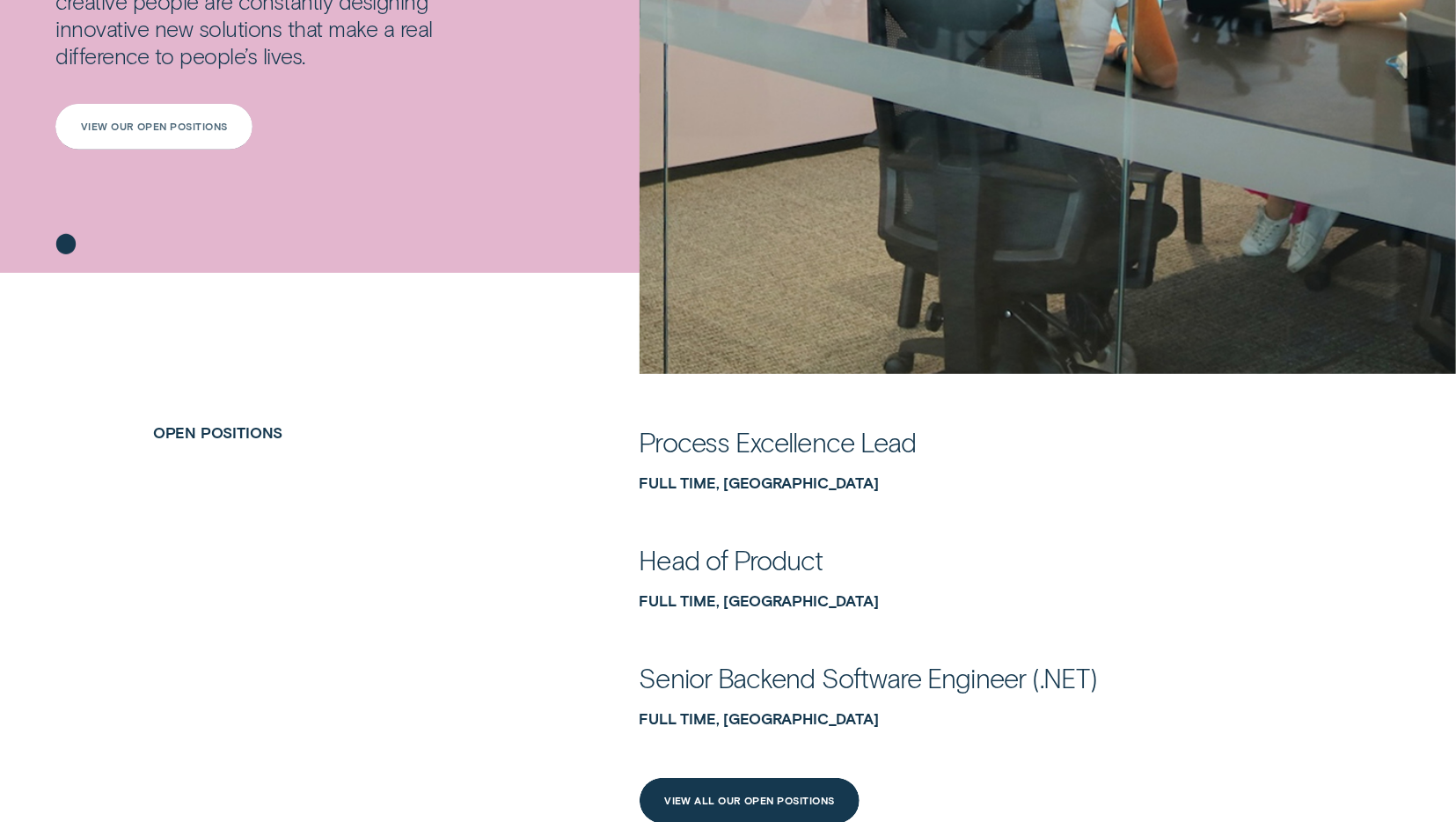
click at [125, 123] on div "View our open positions" at bounding box center [154, 127] width 147 height 9
